Goal: Information Seeking & Learning: Learn about a topic

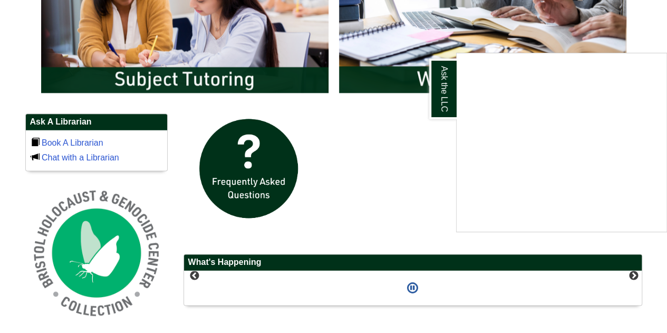
scroll to position [626, 0]
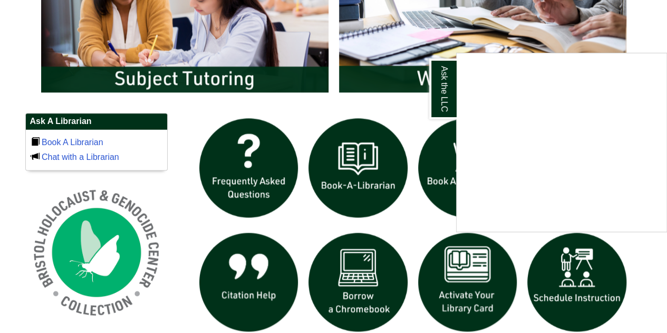
click at [350, 107] on div "Ask the LLC" at bounding box center [333, 166] width 667 height 333
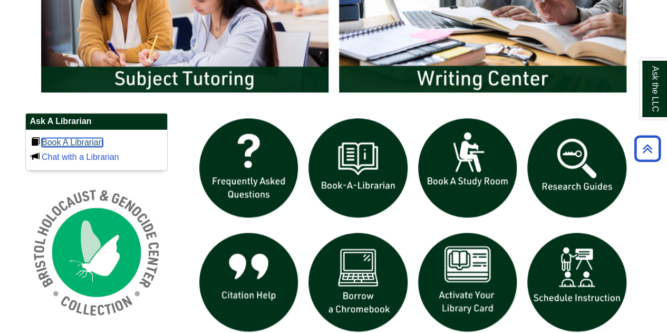
click at [82, 138] on link "Book A Librarian" at bounding box center [73, 142] width 62 height 9
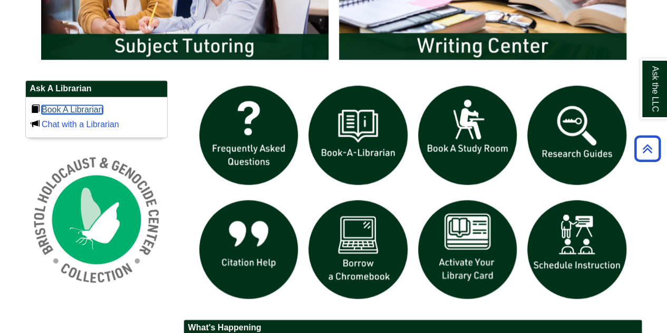
scroll to position [667, 0]
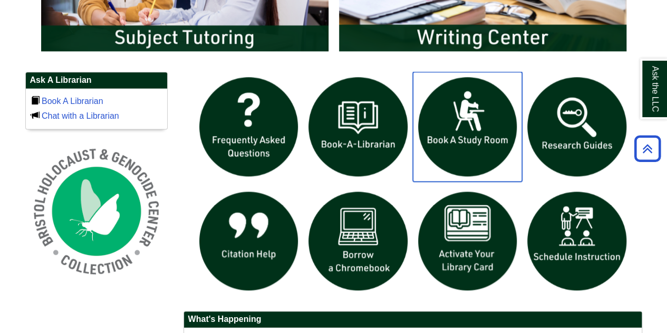
click at [477, 111] on img "slideshow" at bounding box center [468, 127] width 110 height 110
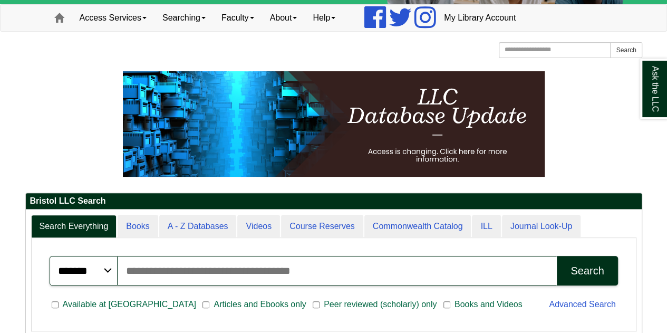
scroll to position [0, 0]
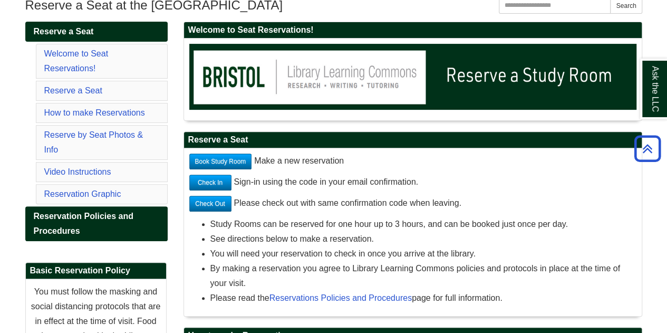
scroll to position [137, 0]
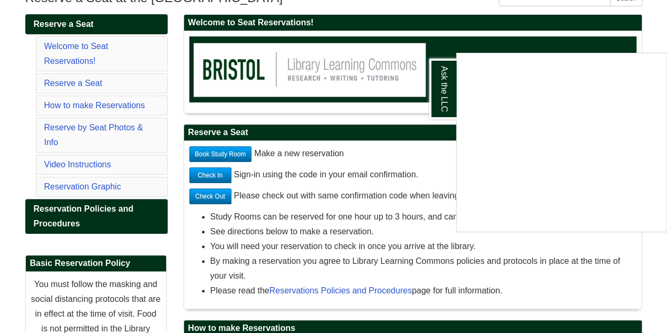
click at [290, 214] on div "Ask the LLC" at bounding box center [333, 166] width 667 height 333
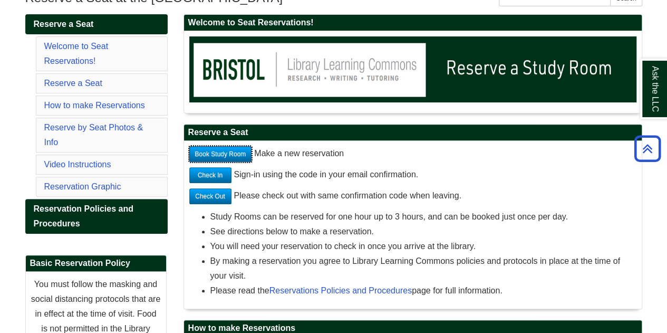
click at [223, 157] on link "Book Study Room" at bounding box center [220, 154] width 63 height 16
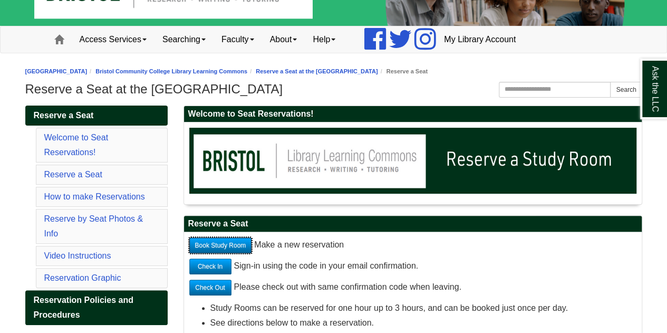
scroll to position [0, 0]
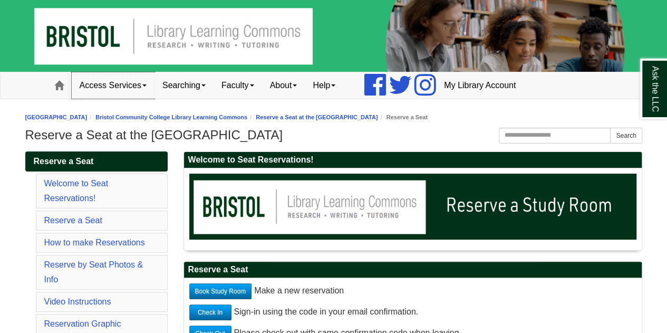
click at [135, 87] on link "Access Services" at bounding box center [113, 85] width 83 height 26
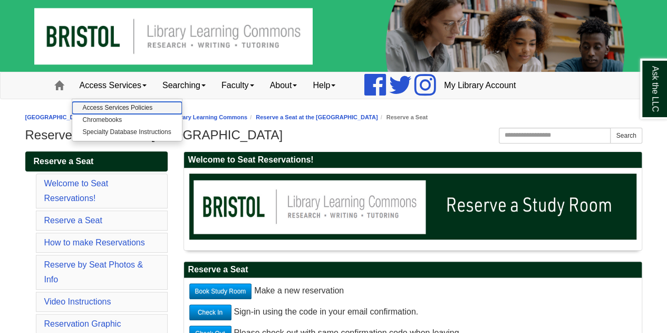
click at [140, 103] on link "Access Services Policies" at bounding box center [127, 108] width 110 height 12
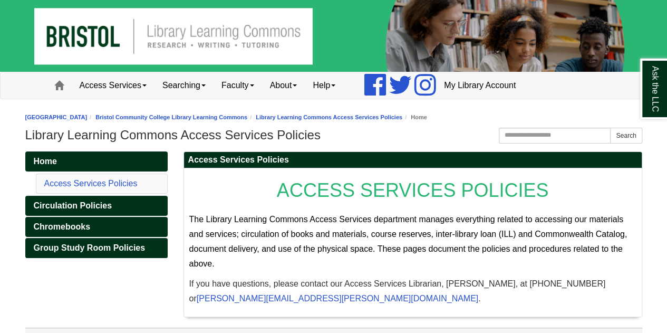
scroll to position [21, 0]
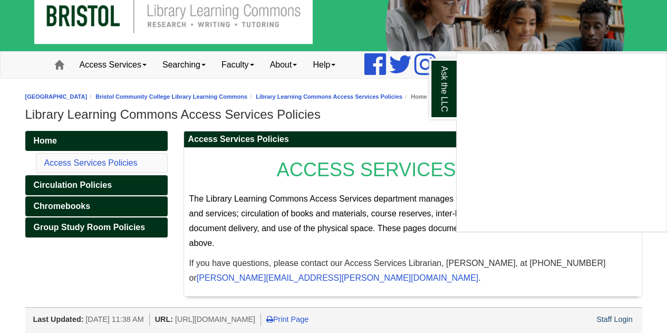
click at [122, 178] on div "Ask the LLC" at bounding box center [333, 166] width 667 height 333
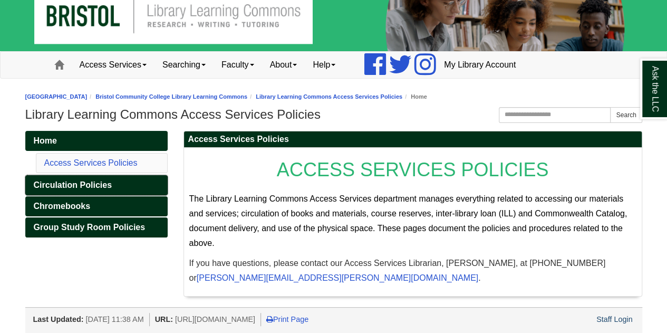
click at [101, 184] on span "Circulation Policies" at bounding box center [73, 184] width 78 height 9
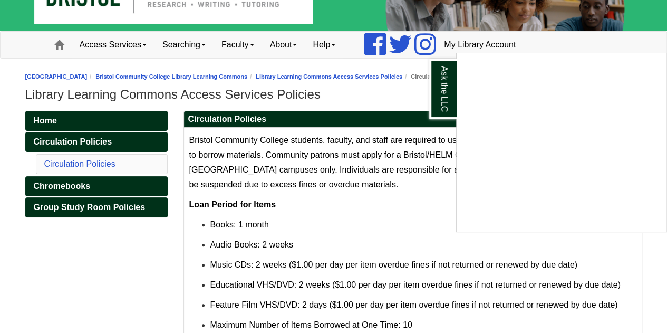
scroll to position [41, 0]
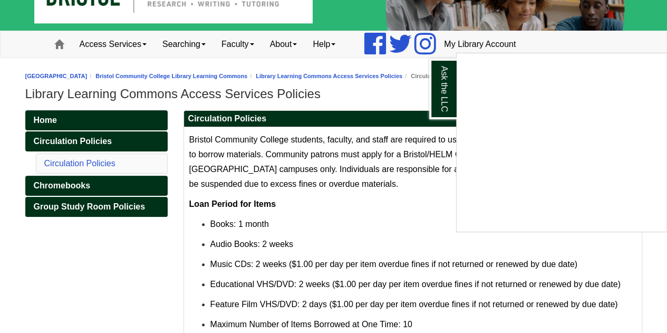
click at [419, 180] on div "Ask the LLC" at bounding box center [333, 166] width 667 height 333
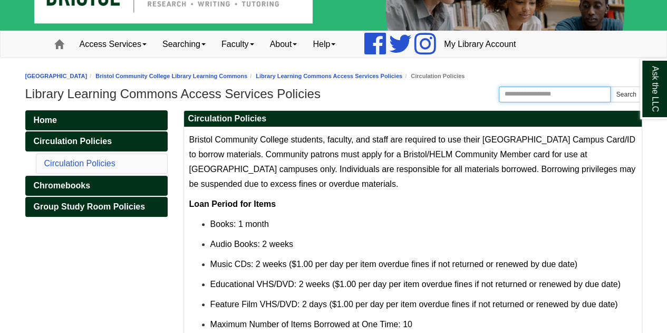
click at [535, 88] on input "Search the Website" at bounding box center [555, 95] width 112 height 16
type input "********"
click at [620, 93] on button "Search" at bounding box center [626, 95] width 32 height 16
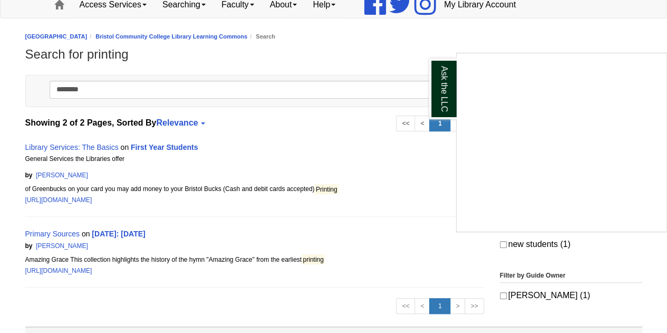
scroll to position [82, 0]
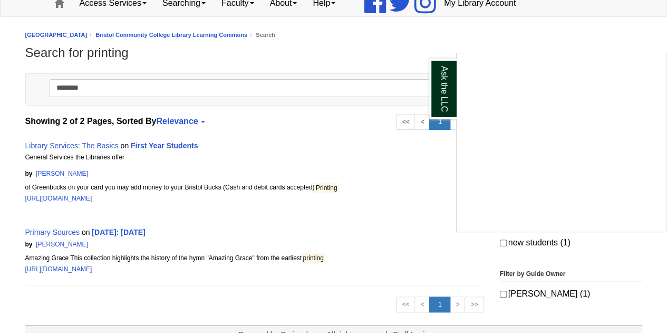
click at [102, 142] on div "Ask the LLC" at bounding box center [333, 166] width 667 height 333
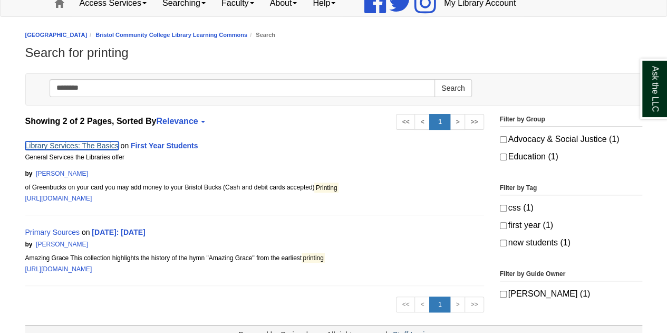
click at [102, 143] on link "Library Services: The Basics" at bounding box center [71, 145] width 93 height 8
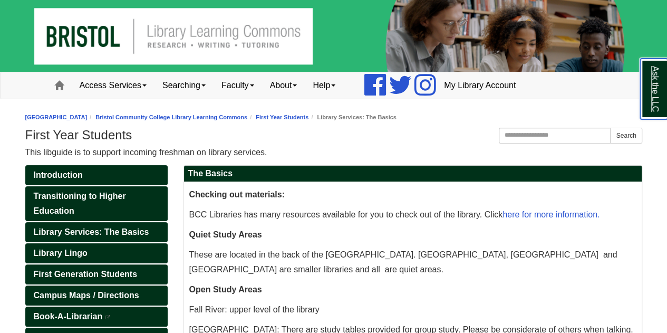
click at [655, 87] on link "Ask the LLC" at bounding box center [654, 89] width 27 height 61
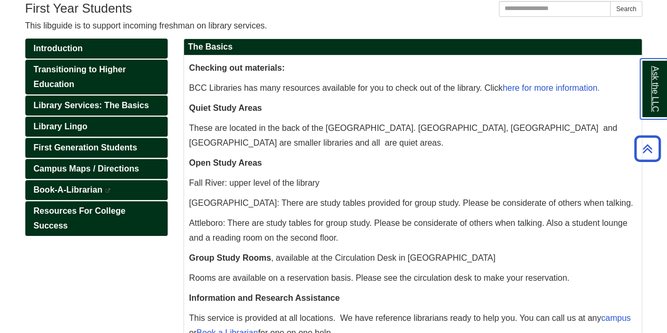
scroll to position [53, 0]
